Goal: Information Seeking & Learning: Learn about a topic

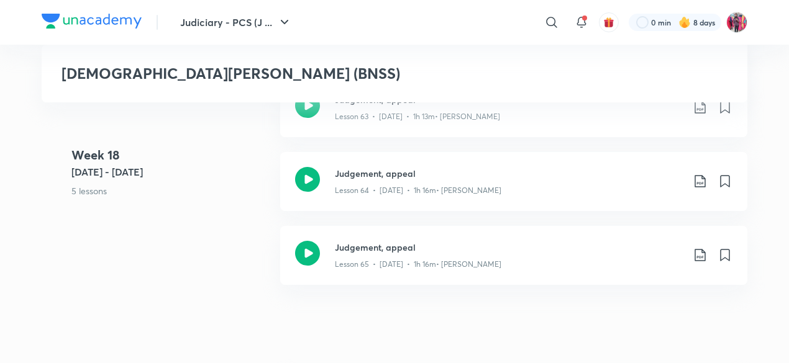
scroll to position [6460, 0]
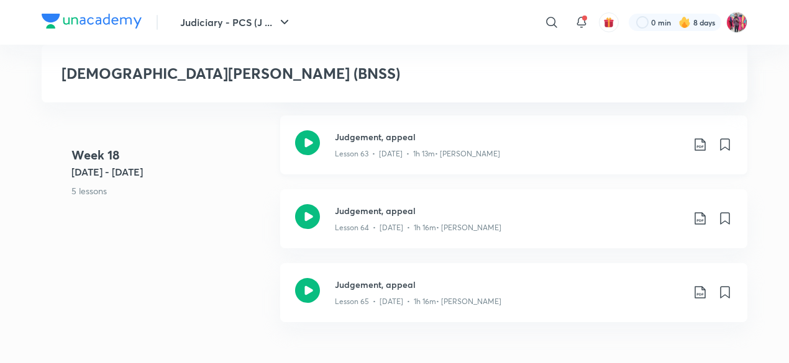
click at [351, 152] on div "Judgement, appeal Lesson 63 • May 28 • 1h 13m • Anil Khanna" at bounding box center [513, 145] width 467 height 59
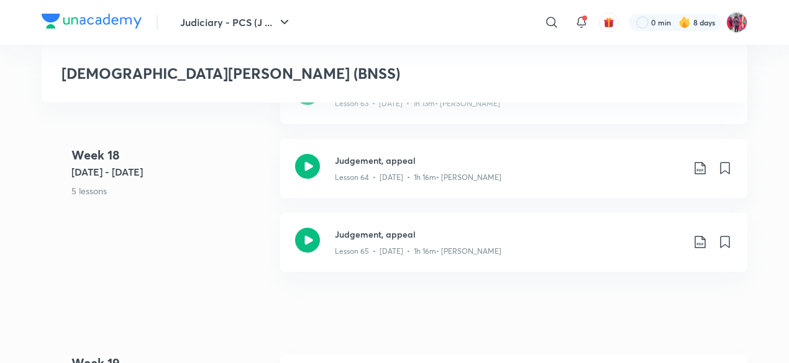
scroll to position [6509, 0]
click at [328, 143] on div "Judgement, appeal Lesson 64 • [DATE] • 1h 16m • [PERSON_NAME]" at bounding box center [513, 169] width 467 height 59
